Goal: Navigation & Orientation: Find specific page/section

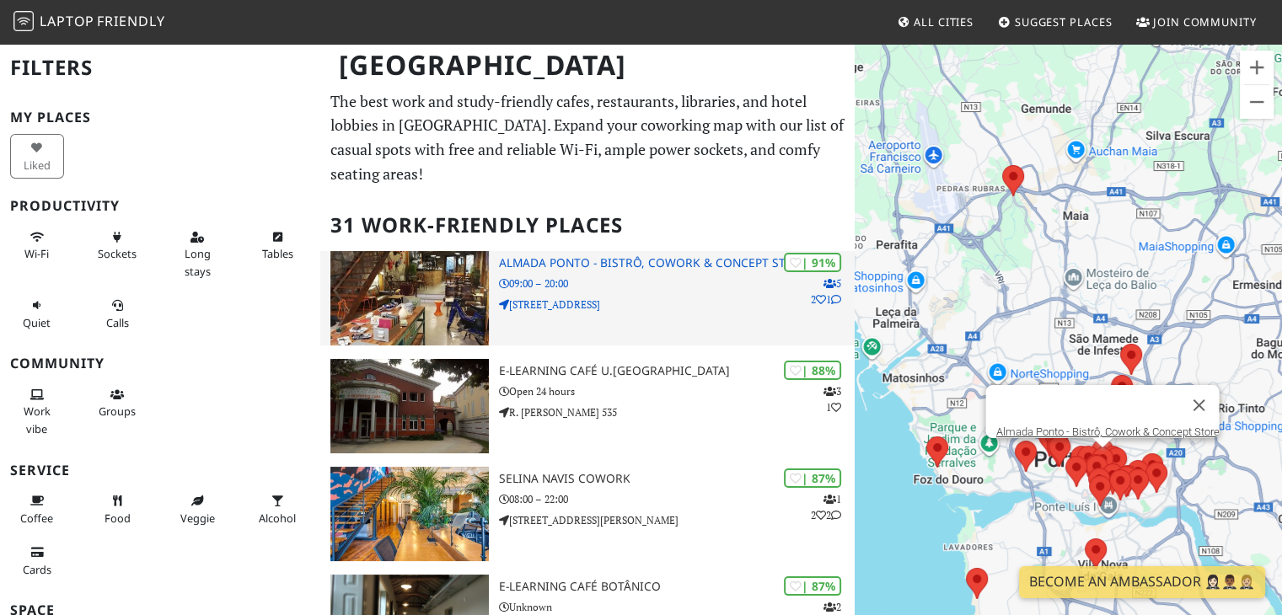
click at [579, 256] on h3 "Almada Ponto - Bistrô, Cowork & Concept Store" at bounding box center [677, 263] width 357 height 14
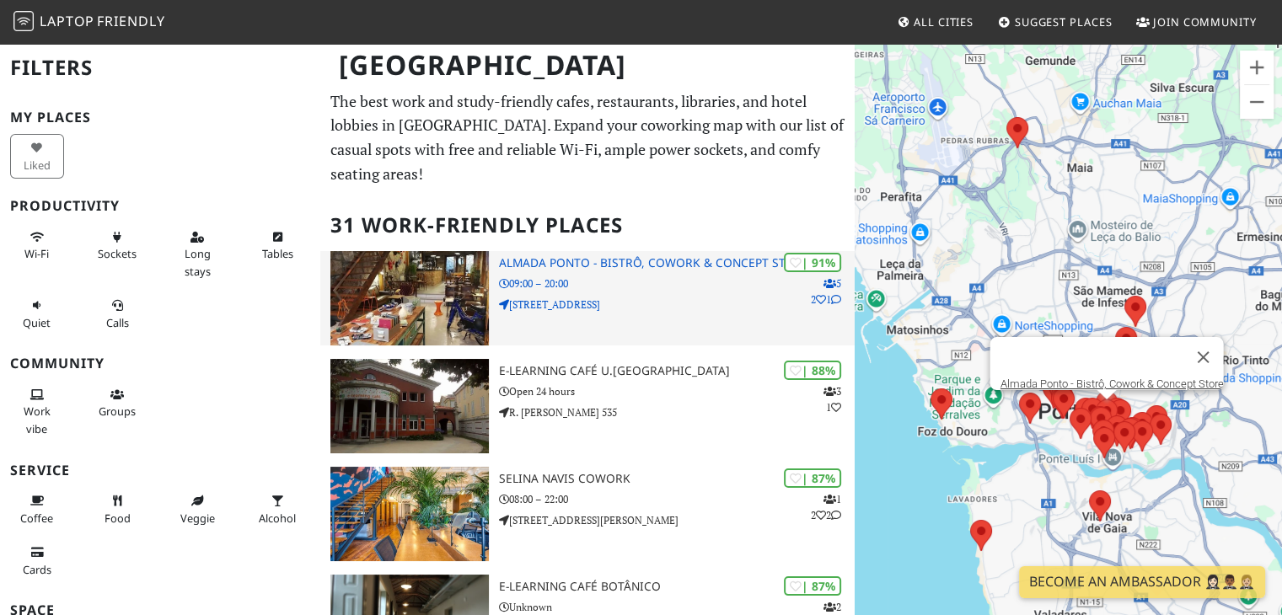
click at [577, 251] on div "| 91% 5 2 1 Almada [GEOGRAPHIC_DATA], Cowork & Concept Store 09:00 – 20:00 [STR…" at bounding box center [677, 298] width 357 height 94
